Goal: Transaction & Acquisition: Obtain resource

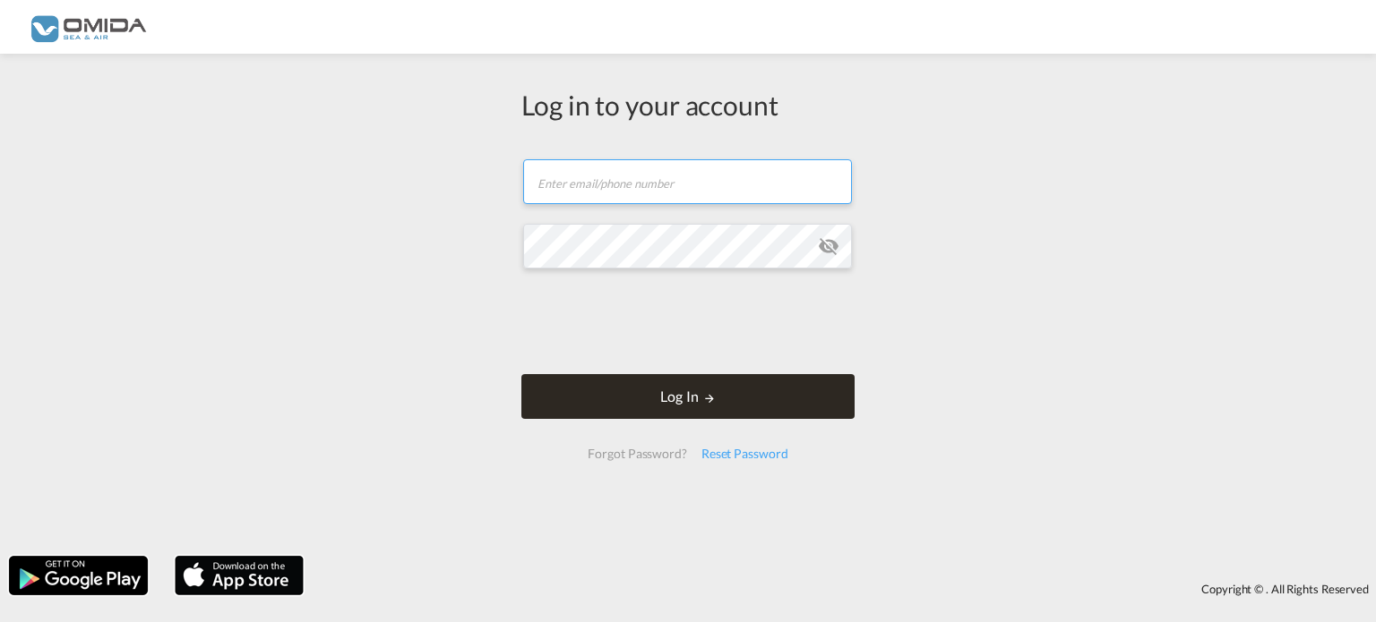
type input "[EMAIL_ADDRESS][DOMAIN_NAME]"
click at [734, 384] on button "Log In" at bounding box center [687, 396] width 333 height 45
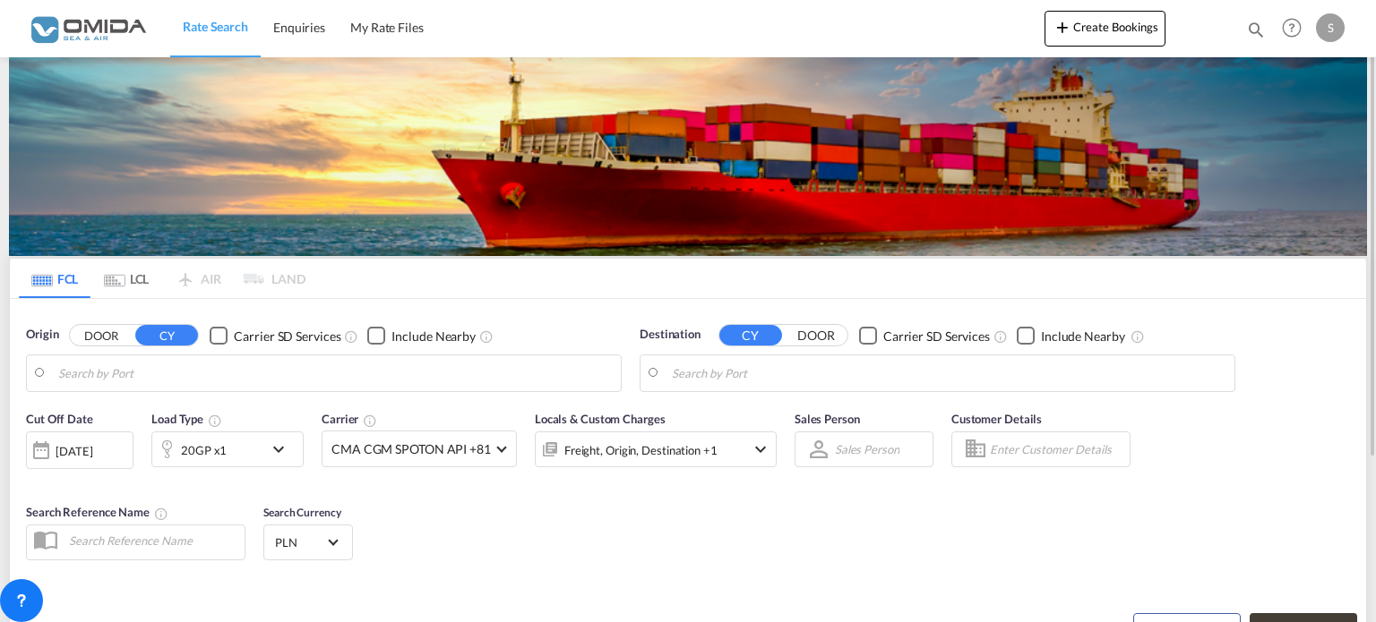
type input "Gdansk, PLGDN"
type input "Oran, DZORN"
click at [356, 377] on input "Gdansk, PLGDN" at bounding box center [334, 373] width 553 height 27
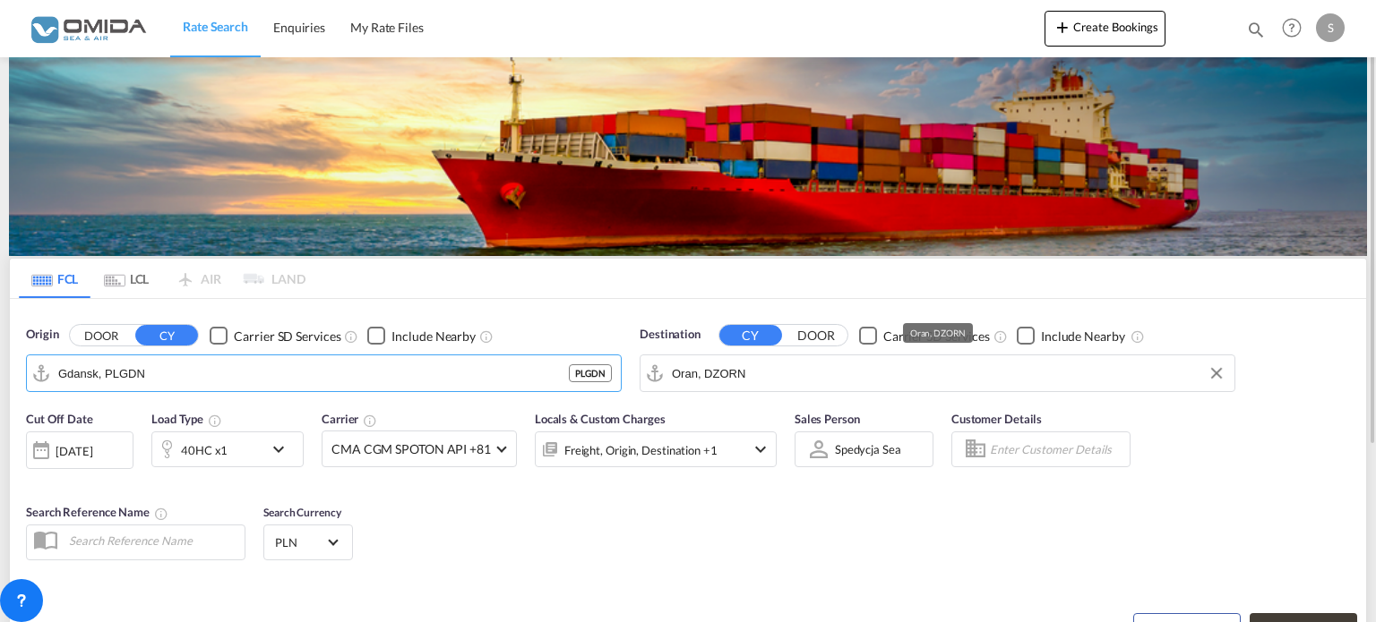
click at [781, 373] on input "Oran, DZORN" at bounding box center [948, 373] width 553 height 27
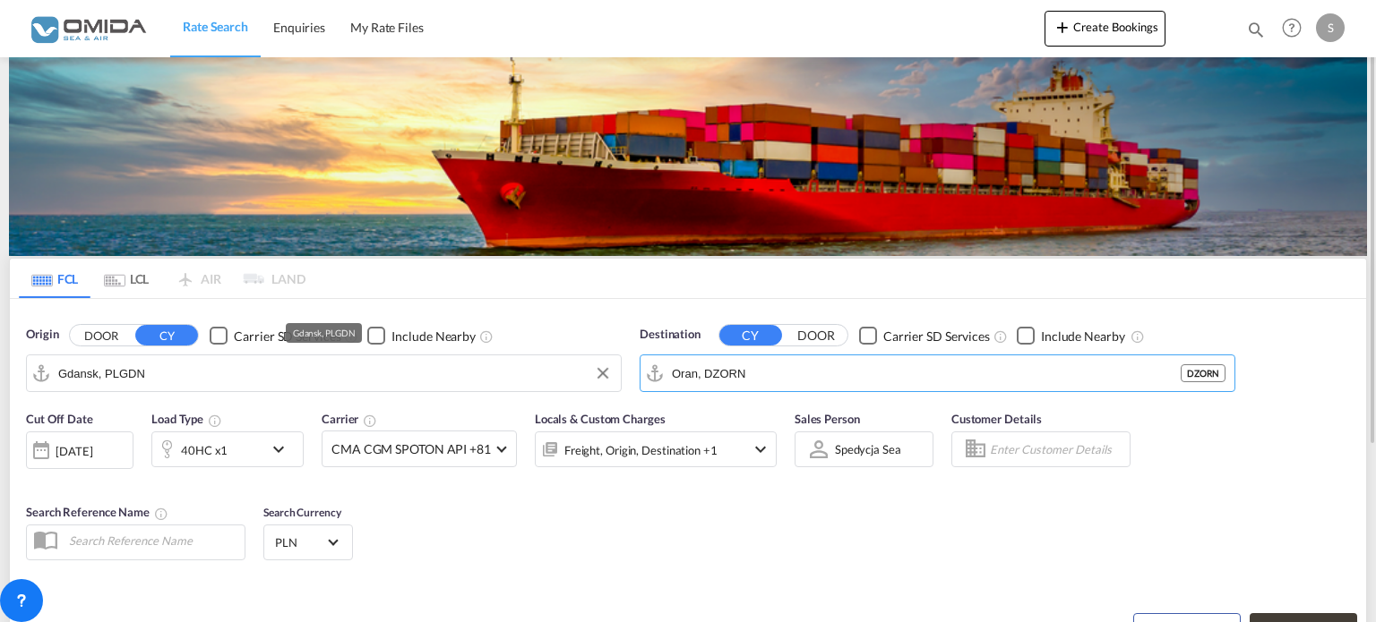
click at [161, 373] on input "Gdansk, PLGDN" at bounding box center [334, 373] width 553 height 27
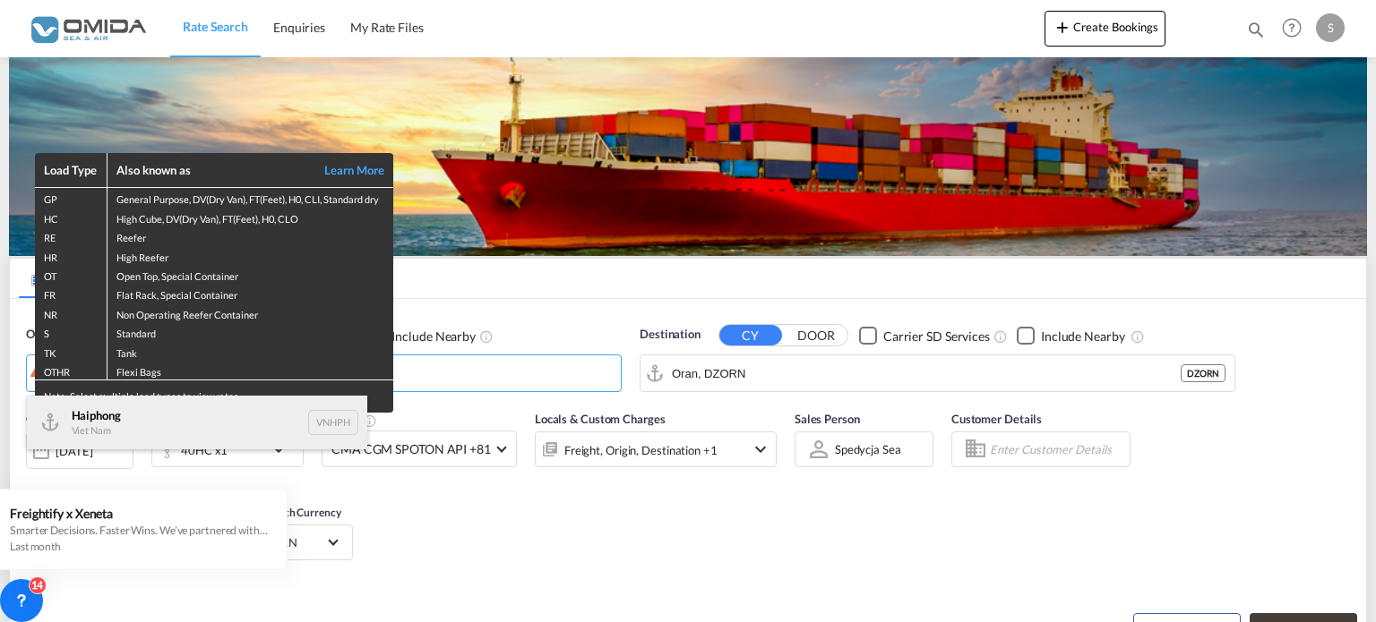
click at [118, 423] on div "Haiphong Viet Nam VNHPH" at bounding box center [197, 423] width 340 height 54
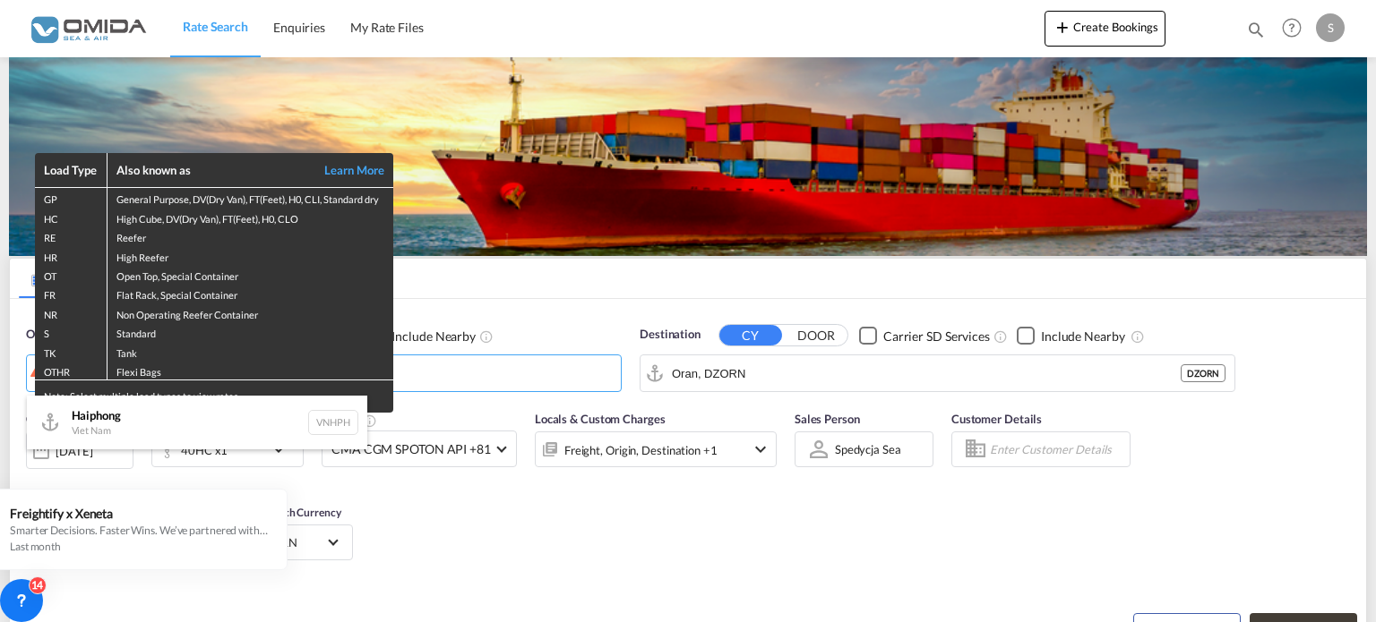
type input "Haiphong, VNHPH"
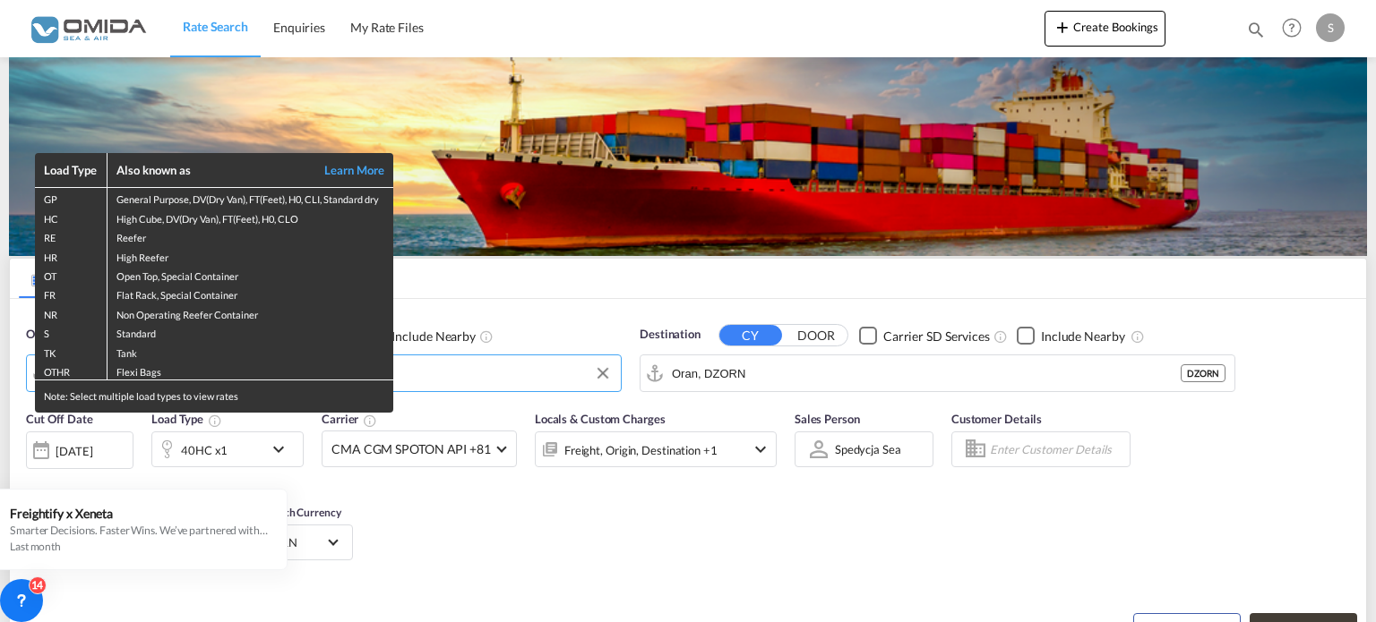
click at [763, 372] on div "Load Type Also known as Learn More GP General Purpose, DV(Dry Van), FT(Feet), H…" at bounding box center [688, 311] width 1376 height 622
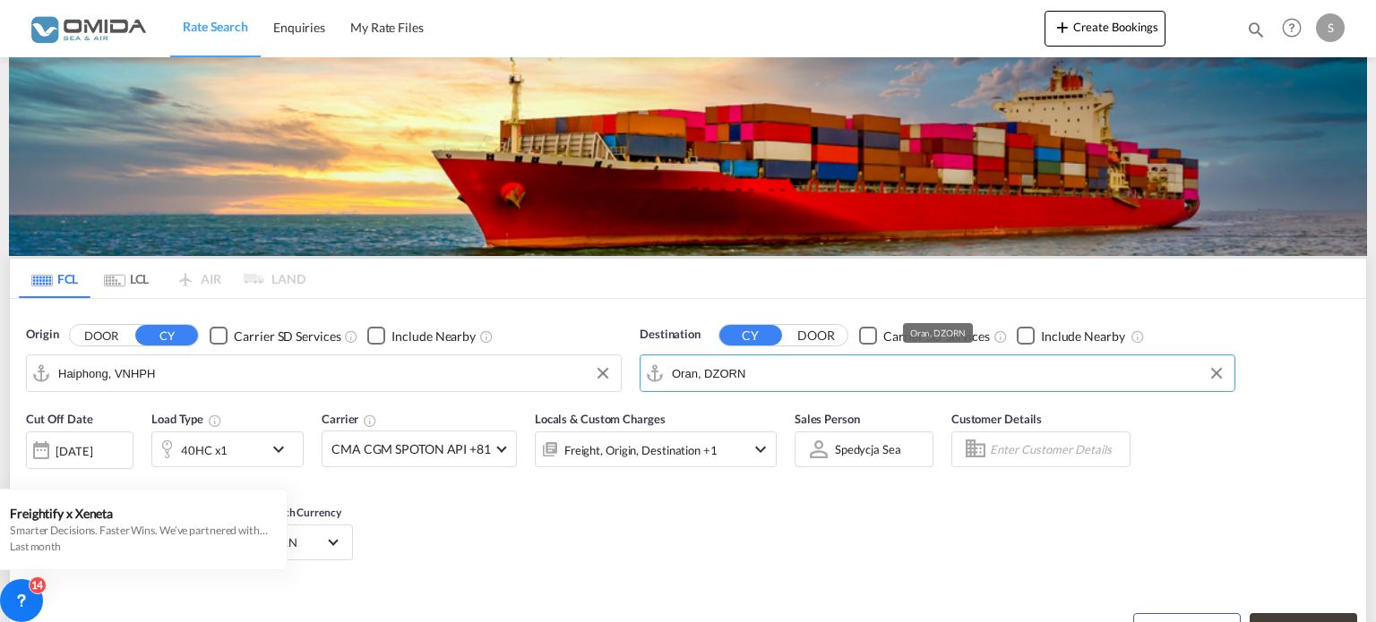
click at [763, 372] on input "Oran, DZORN" at bounding box center [948, 373] width 553 height 27
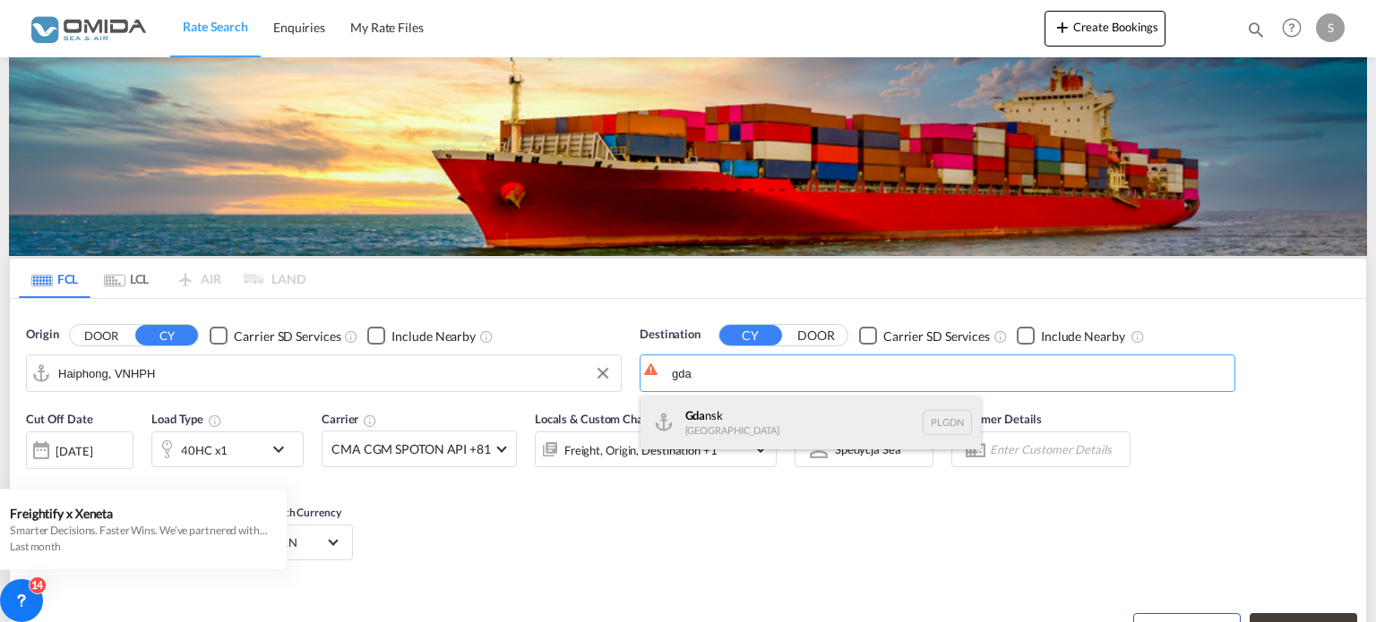
drag, startPoint x: 706, startPoint y: 441, endPoint x: 730, endPoint y: 431, distance: 26.1
click at [709, 439] on div "Gda nsk [GEOGRAPHIC_DATA] PLGDN" at bounding box center [810, 423] width 340 height 54
type input "Gdansk, PLGDN"
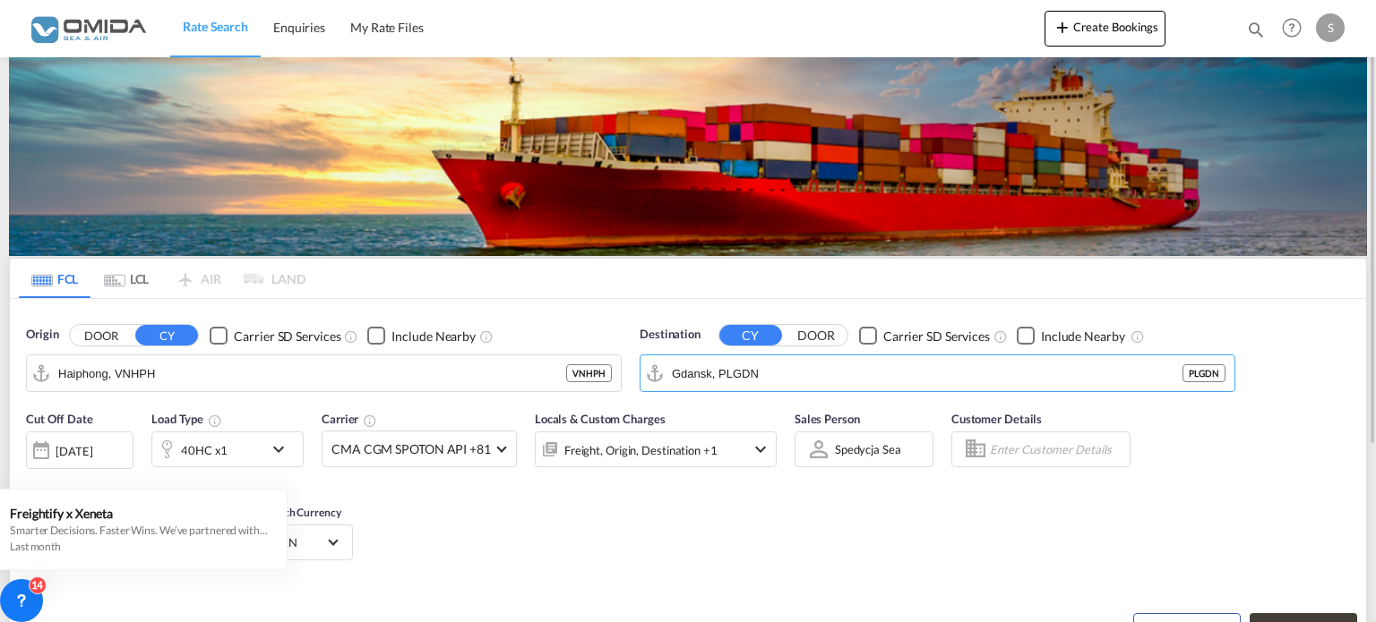
scroll to position [179, 0]
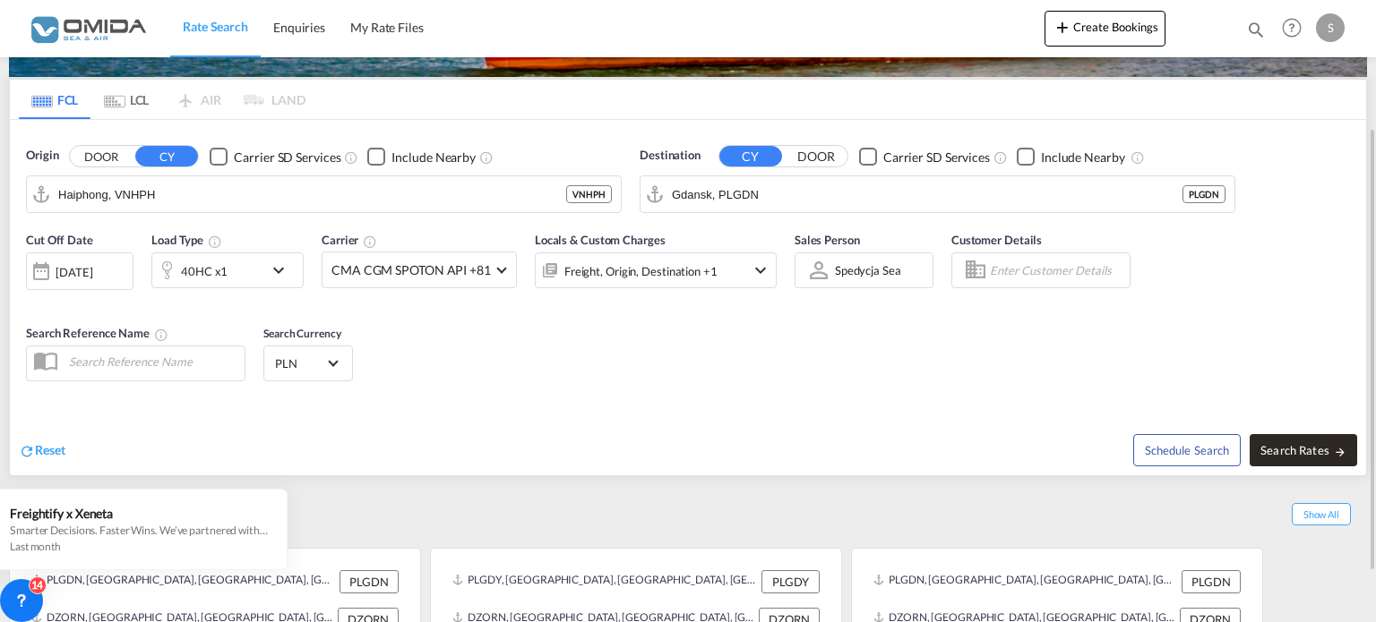
click at [1288, 441] on button "Search Rates" at bounding box center [1302, 450] width 107 height 32
type input "VNHPH to PLGDN / [DATE]"
